Goal: Transaction & Acquisition: Download file/media

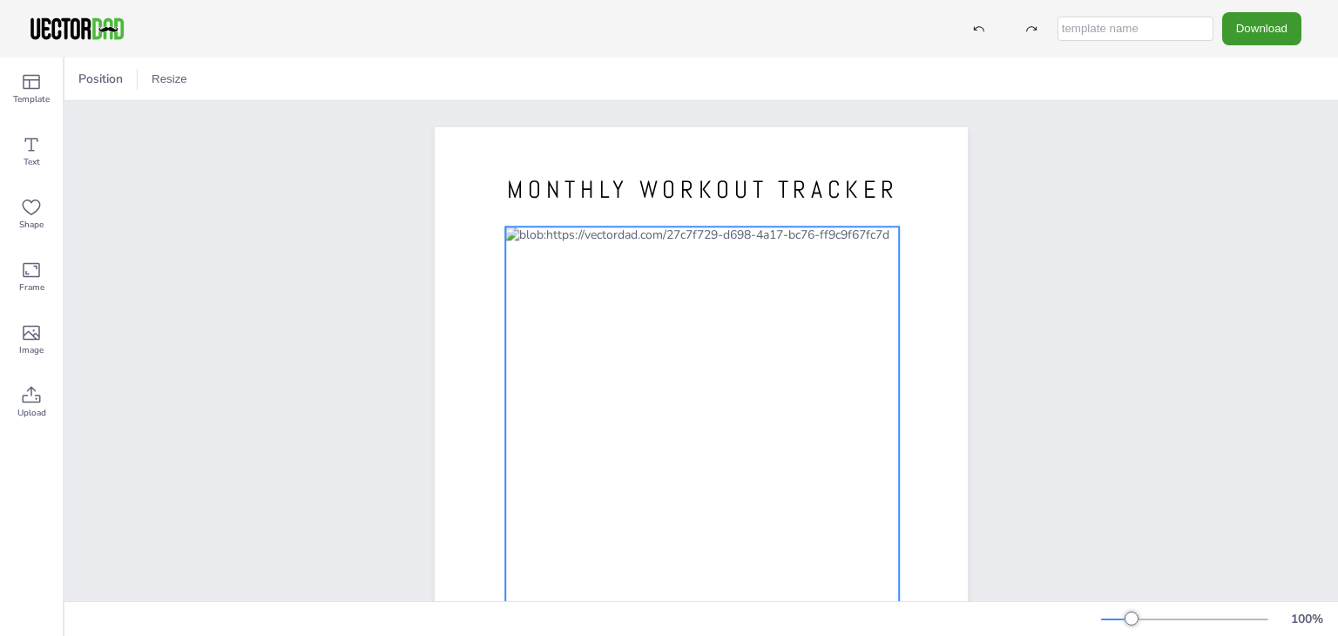
click at [778, 242] on div at bounding box center [702, 496] width 394 height 538
click at [549, 240] on div at bounding box center [702, 496] width 394 height 538
click at [514, 238] on div at bounding box center [702, 496] width 394 height 538
click at [511, 239] on div at bounding box center [702, 496] width 394 height 538
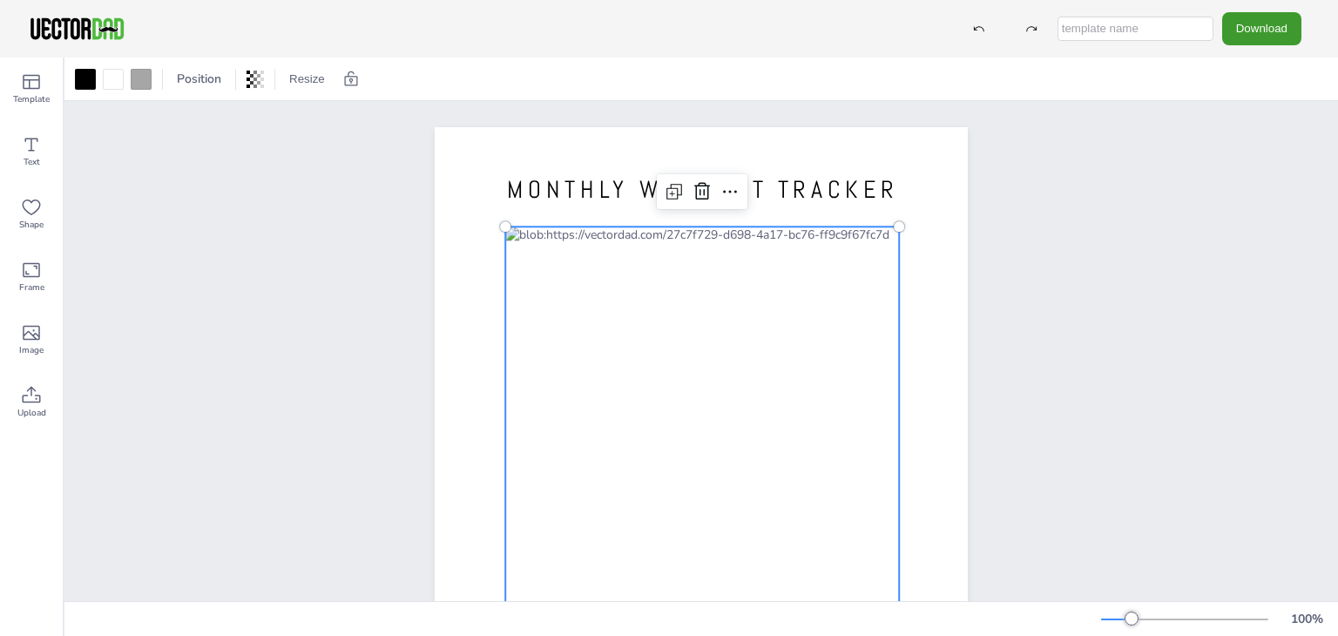
click at [774, 239] on div at bounding box center [702, 496] width 394 height 538
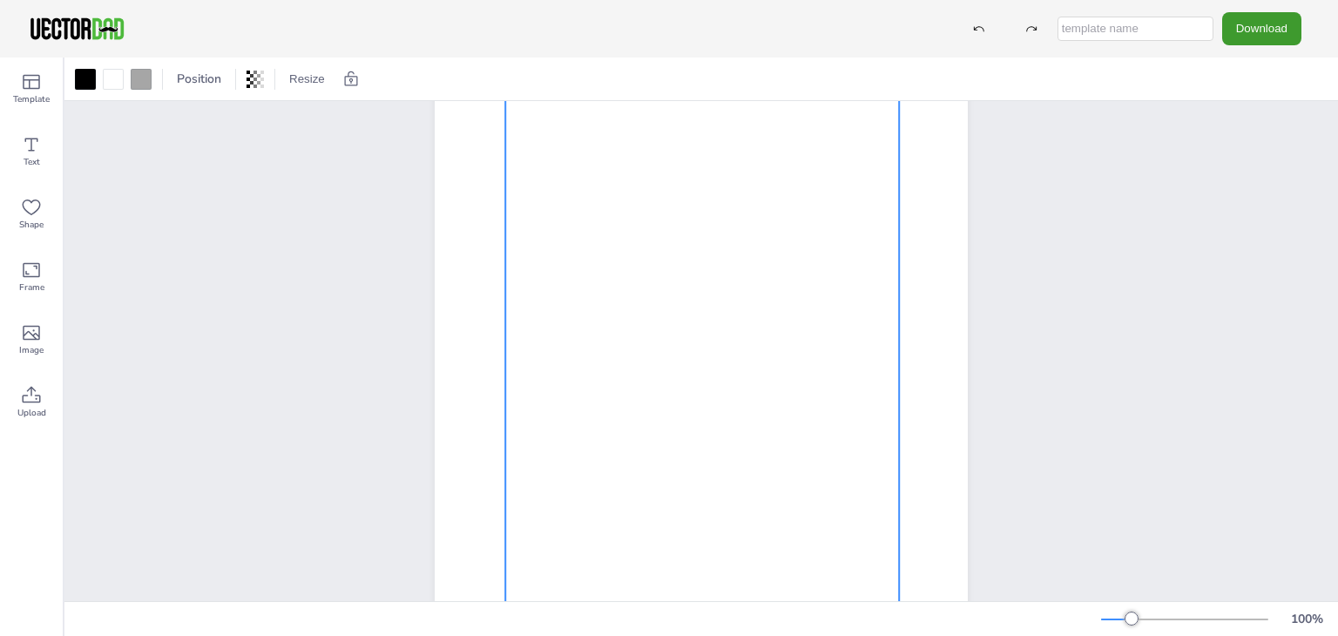
scroll to position [11, 0]
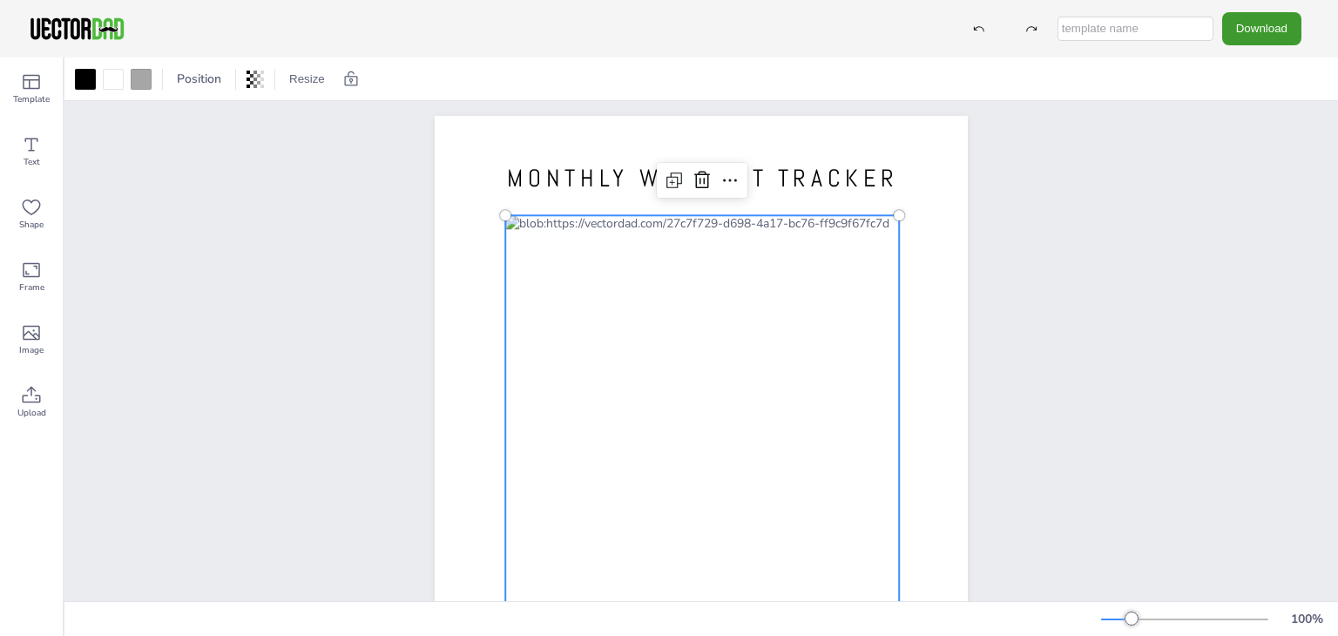
click at [659, 234] on div at bounding box center [702, 484] width 394 height 538
click at [768, 233] on div at bounding box center [703, 489] width 394 height 538
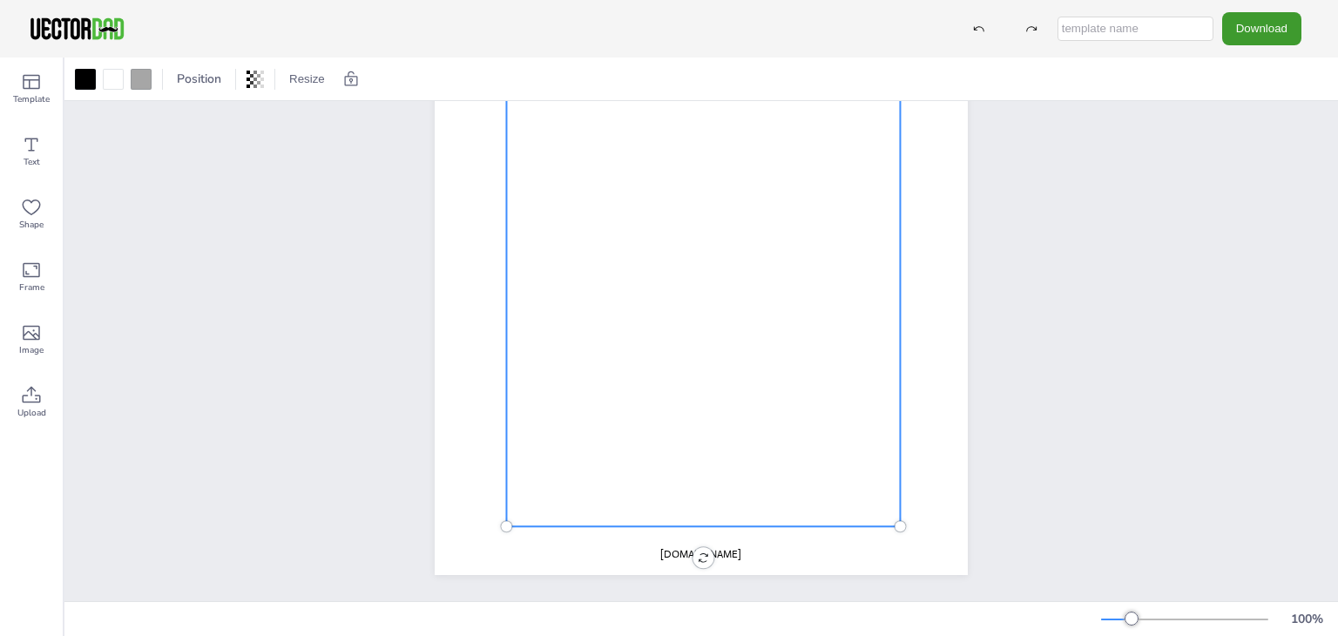
scroll to position [0, 0]
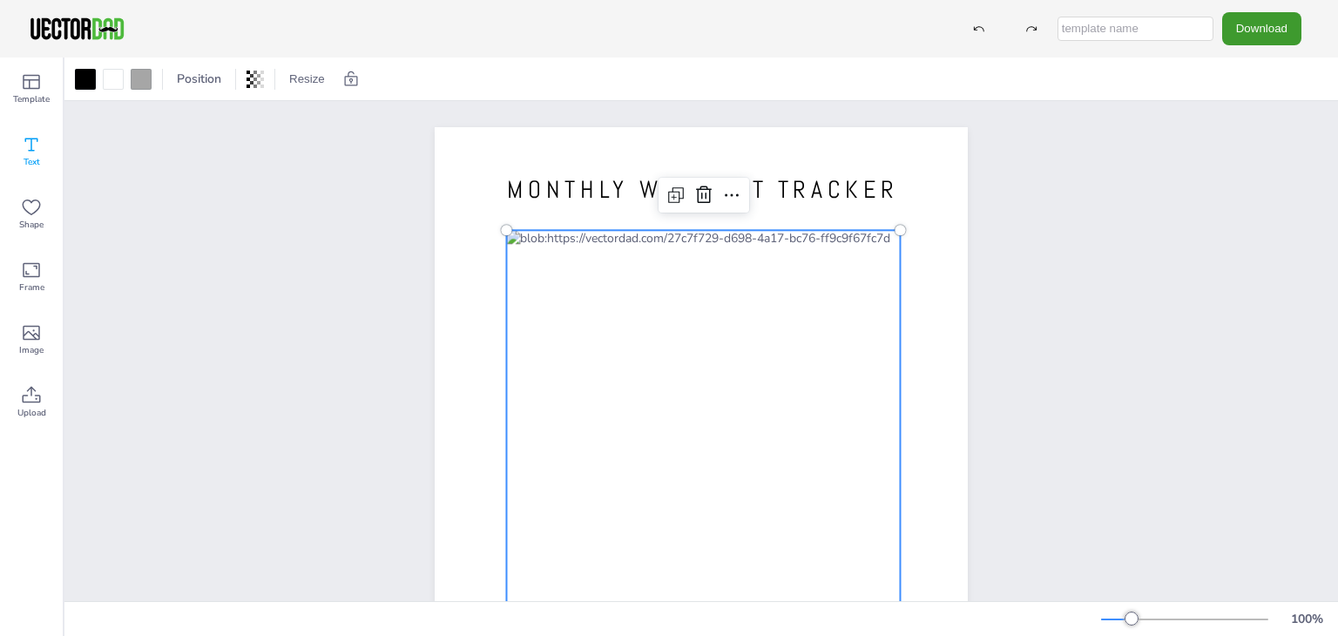
click at [30, 152] on icon at bounding box center [31, 144] width 21 height 21
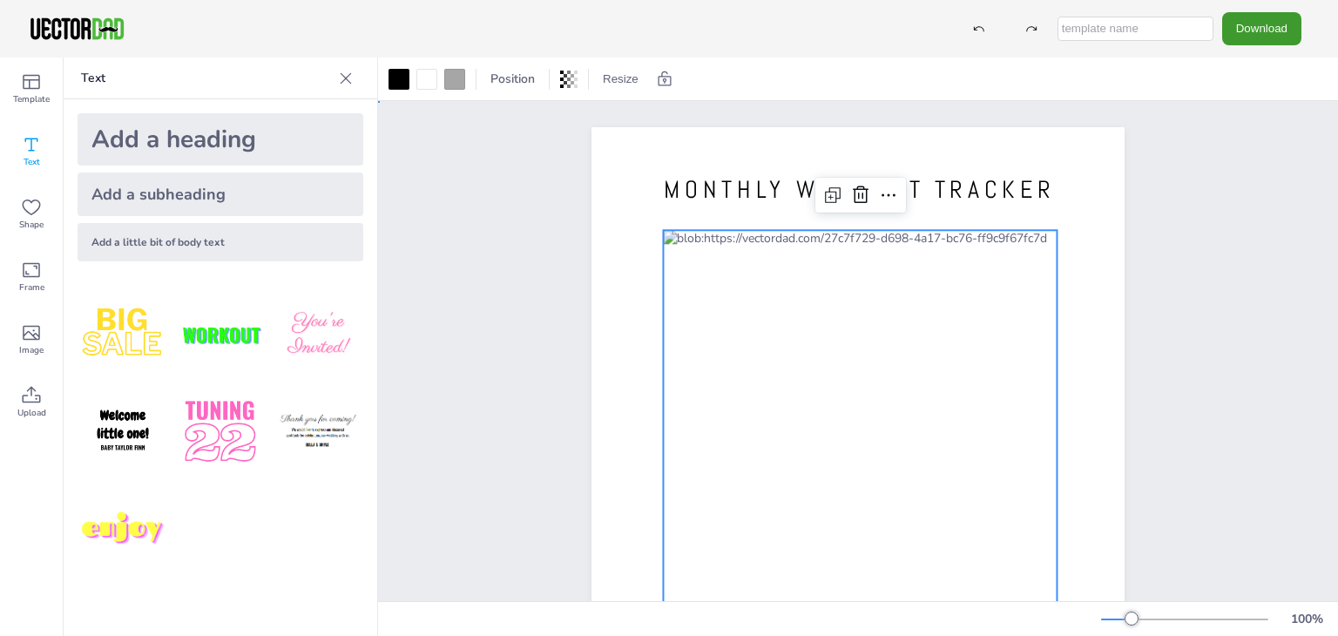
click at [786, 230] on div at bounding box center [860, 499] width 394 height 538
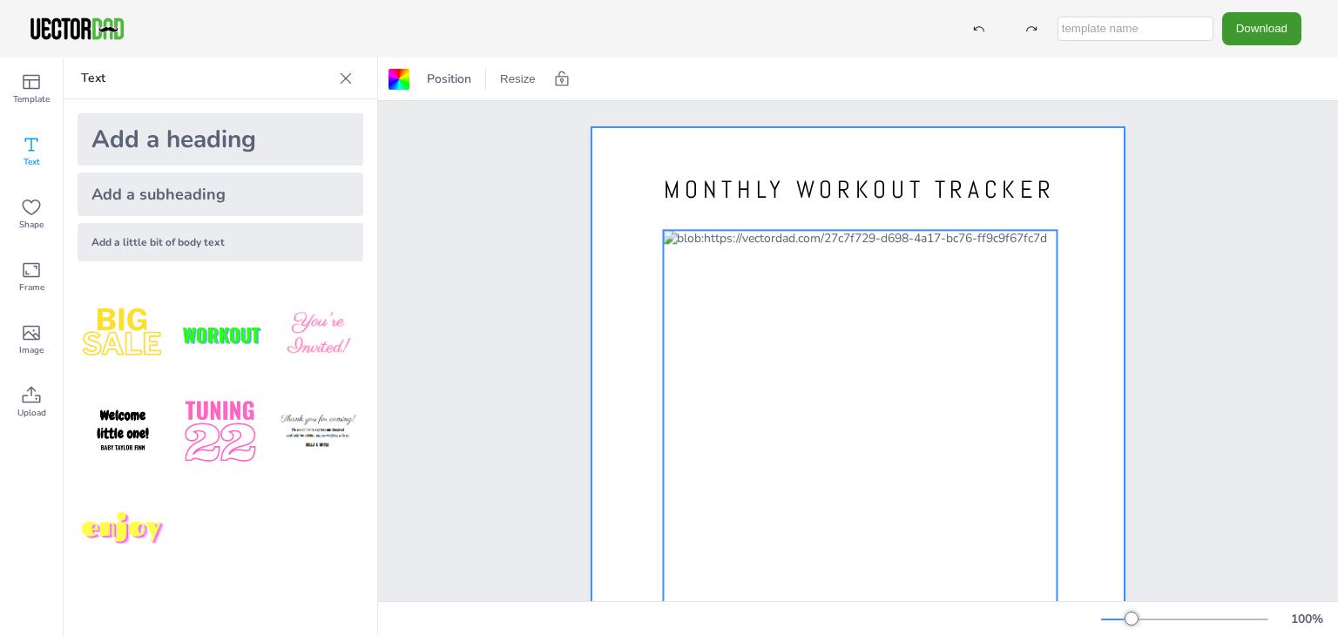
click at [789, 252] on div at bounding box center [860, 499] width 394 height 538
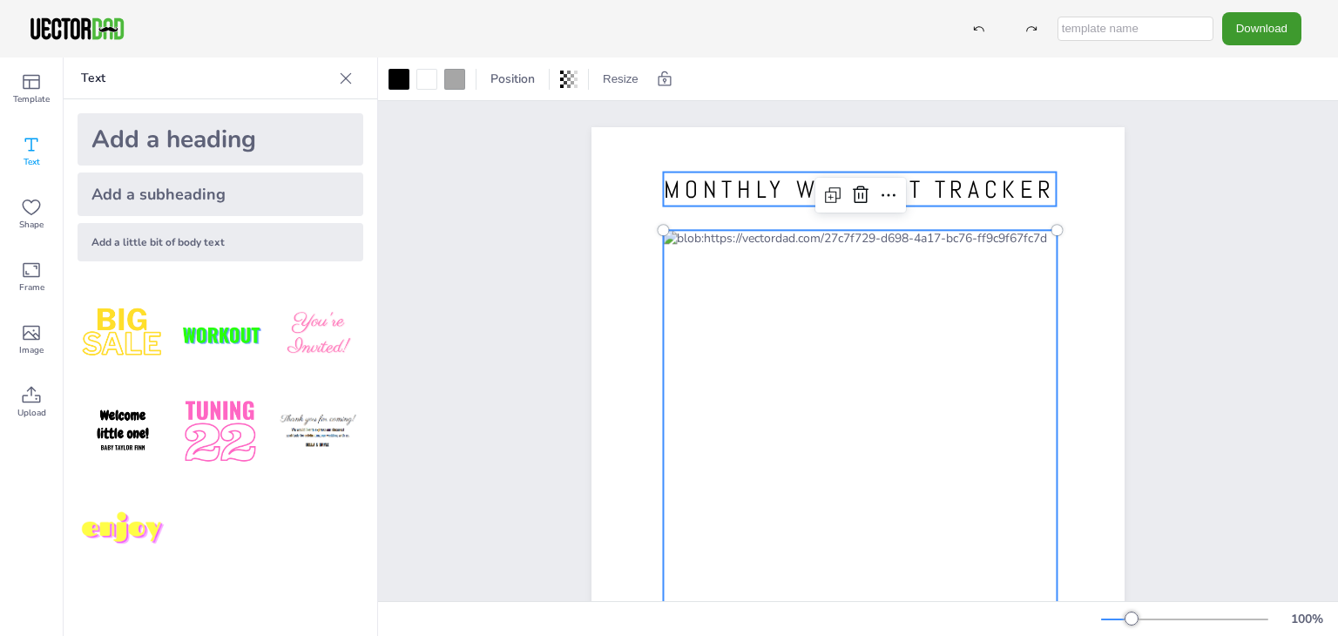
click at [725, 193] on span "MONTHLY WORKOUT TRACKER" at bounding box center [859, 189] width 391 height 30
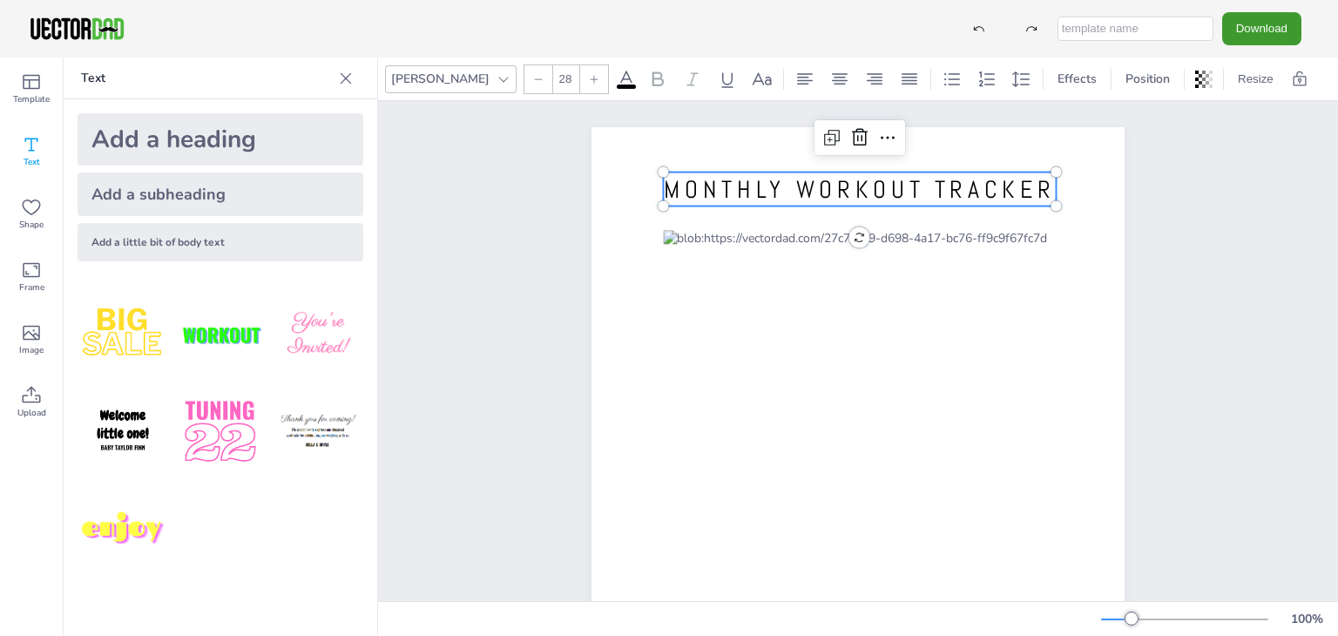
click at [725, 193] on span "MONTHLY WORKOUT TRACKER" at bounding box center [859, 189] width 391 height 30
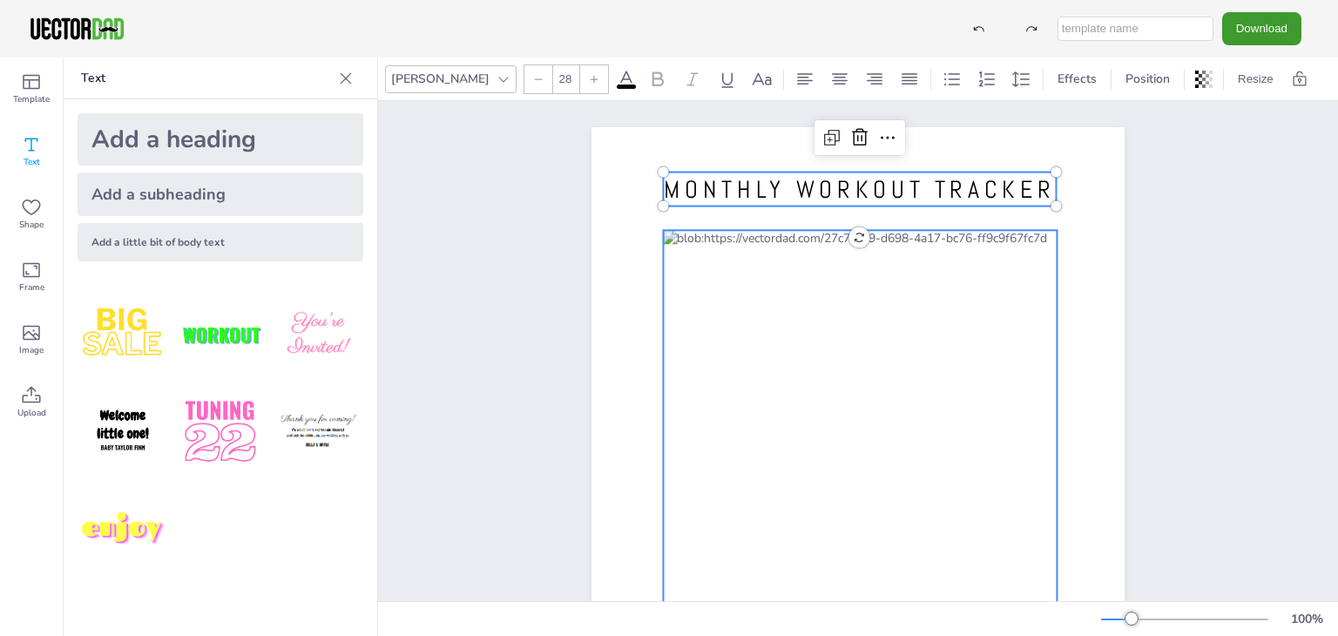
click at [728, 243] on div at bounding box center [860, 499] width 394 height 538
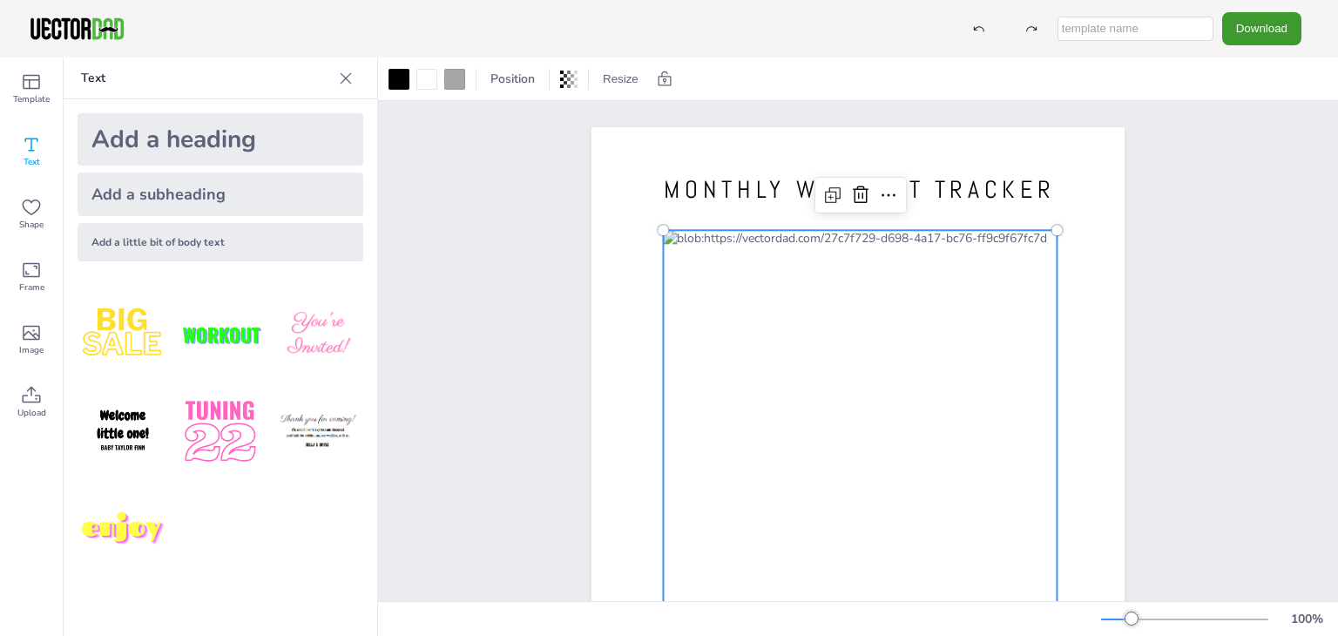
click at [728, 243] on div at bounding box center [860, 499] width 394 height 538
click at [742, 238] on div at bounding box center [860, 499] width 394 height 538
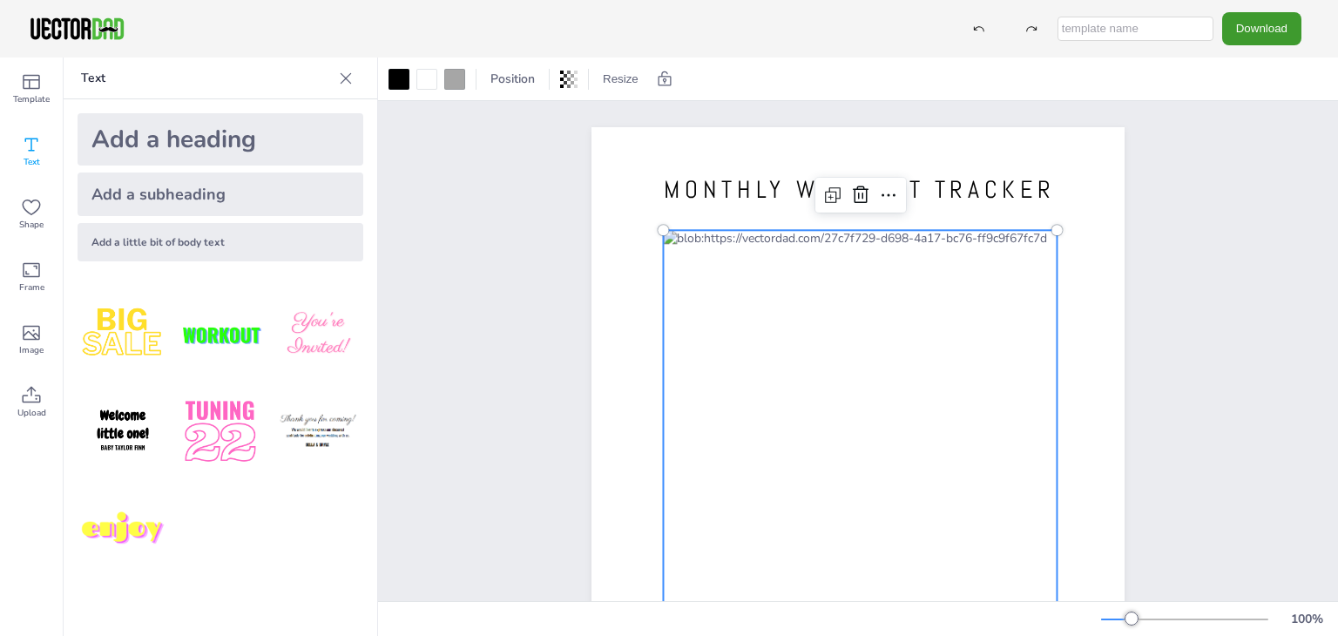
click at [761, 236] on div at bounding box center [860, 499] width 394 height 538
click at [784, 267] on div at bounding box center [860, 499] width 394 height 538
click at [979, 241] on div at bounding box center [860, 499] width 394 height 538
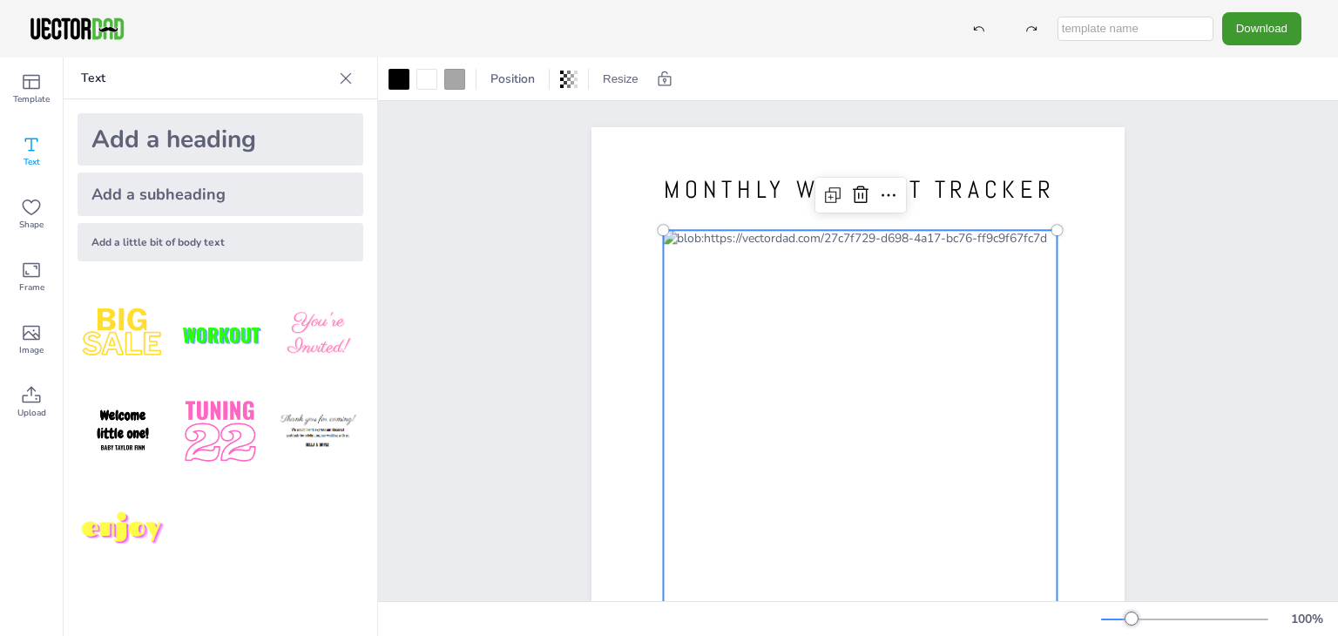
click at [979, 241] on div at bounding box center [860, 499] width 394 height 538
click at [1265, 30] on button "Download" at bounding box center [1262, 28] width 79 height 32
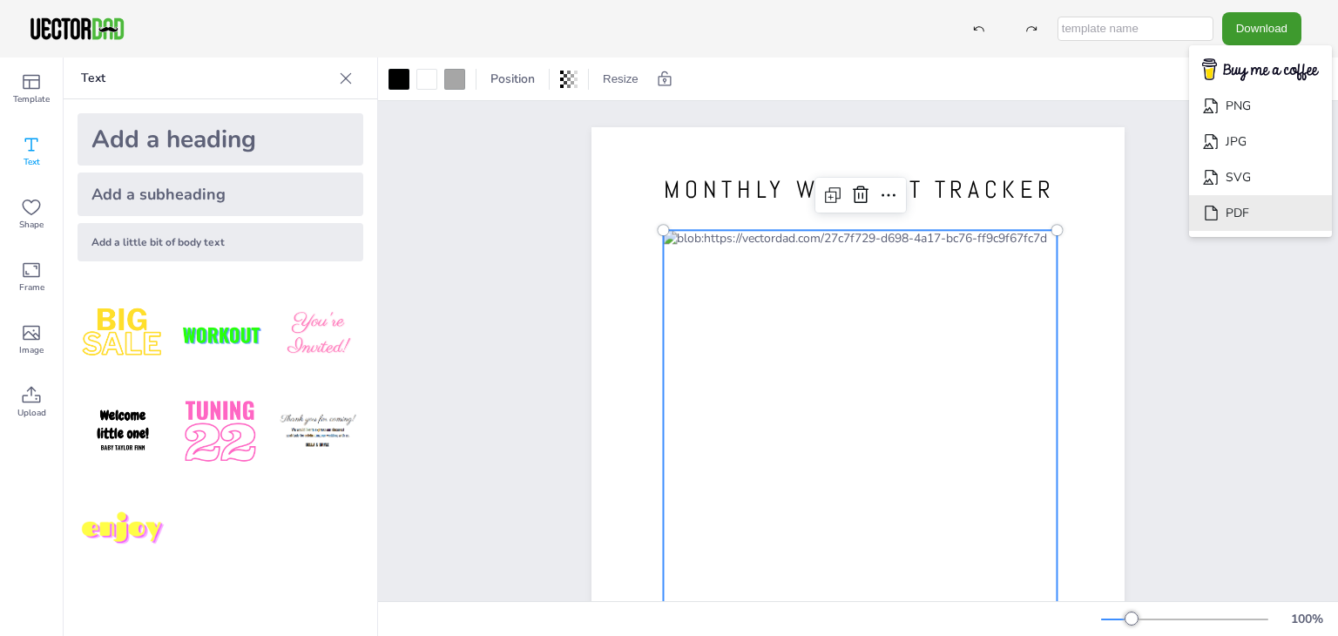
click at [1262, 211] on li "PDF" at bounding box center [1260, 213] width 143 height 36
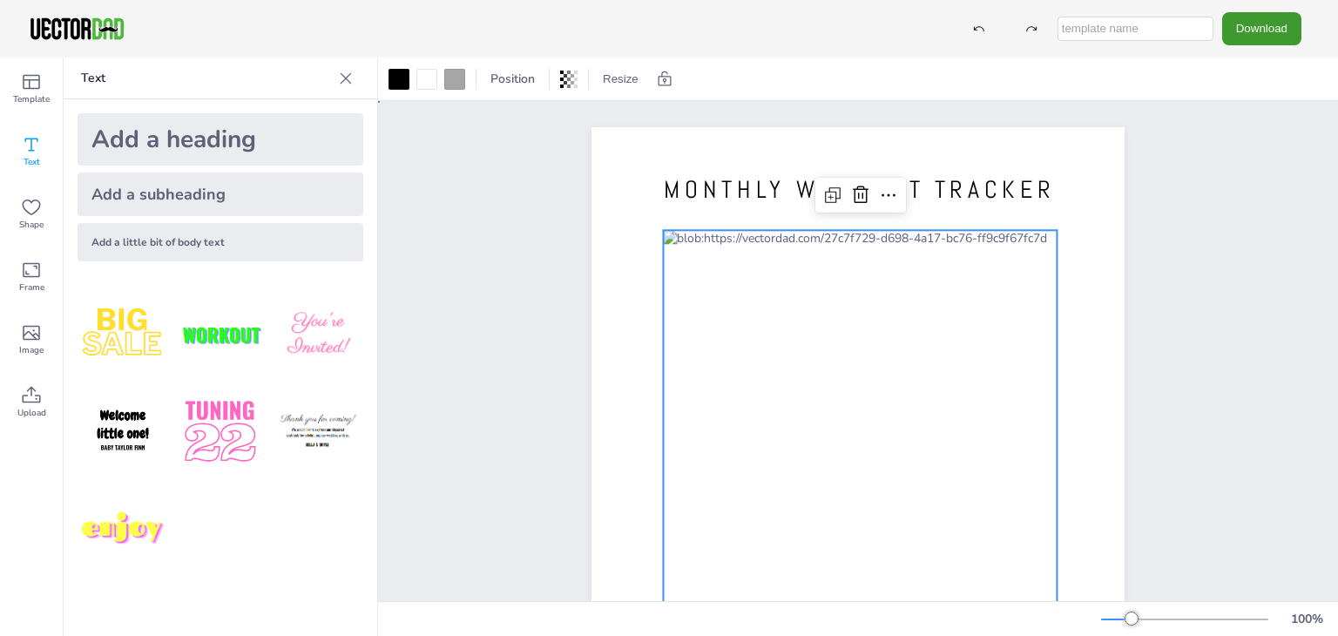
click at [502, 258] on div "MONTHLY WORKOUT TRACKER [DOMAIN_NAME]" at bounding box center [858, 472] width 960 height 742
